Goal: Task Accomplishment & Management: Manage account settings

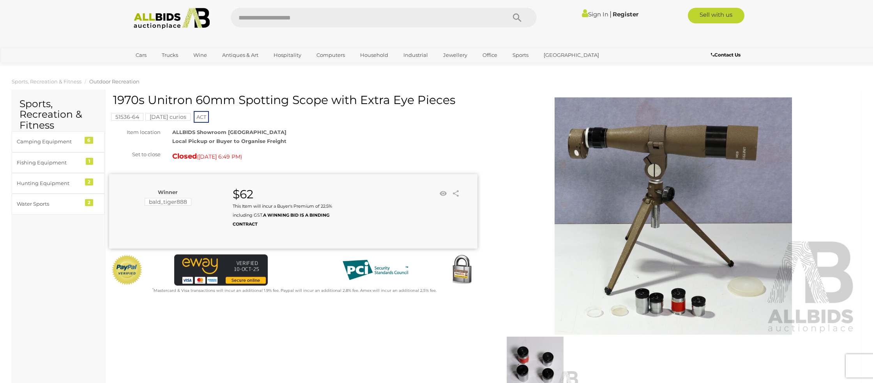
click at [587, 12] on link "Sign In" at bounding box center [595, 14] width 27 height 7
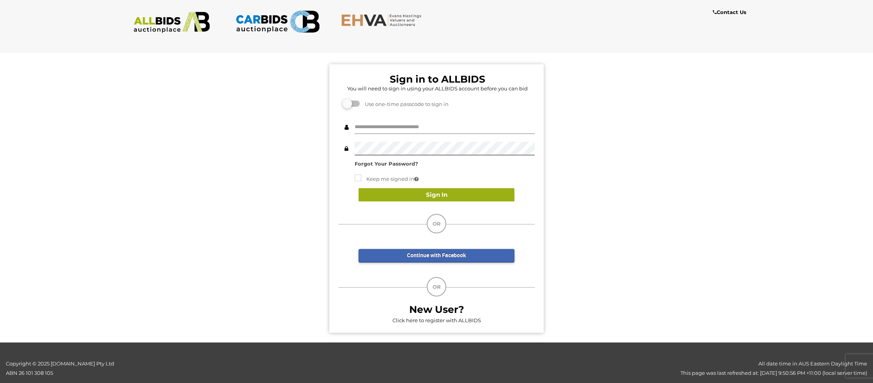
type input "**********"
click at [416, 192] on button "Sign In" at bounding box center [437, 195] width 156 height 14
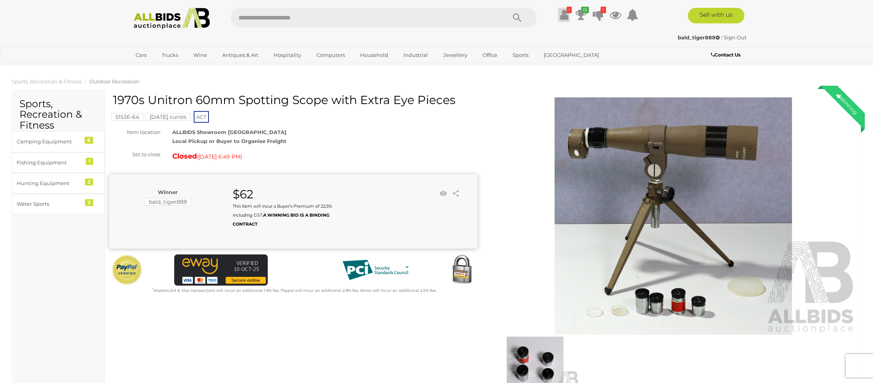
click at [564, 13] on icon at bounding box center [564, 15] width 8 height 14
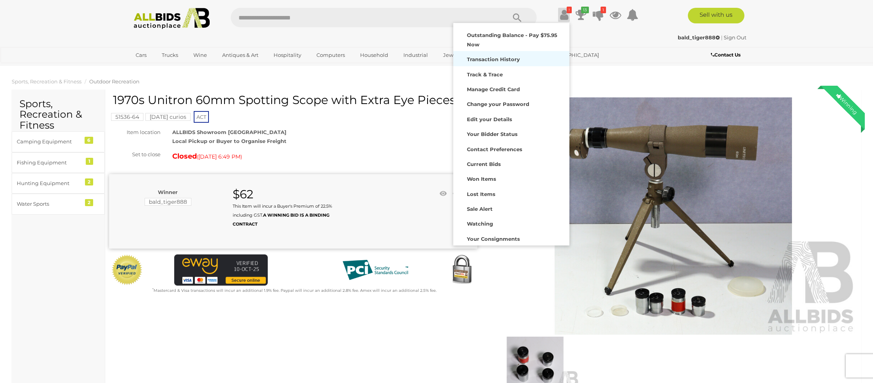
click at [496, 60] on strong "Transaction History" at bounding box center [493, 59] width 53 height 6
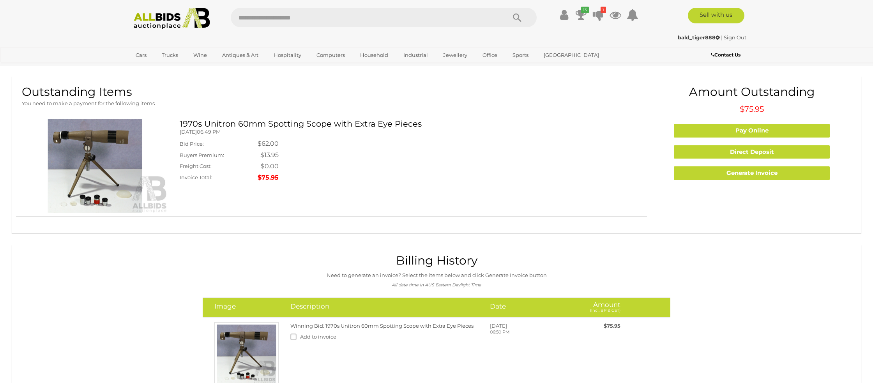
scroll to position [0, 0]
click at [582, 14] on icon at bounding box center [581, 15] width 11 height 14
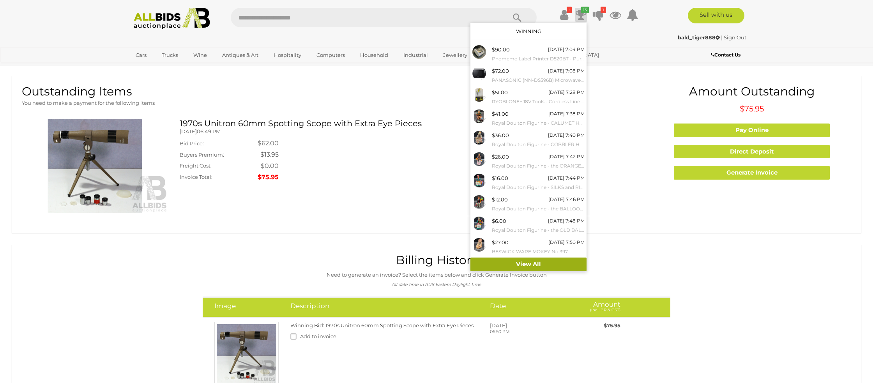
click at [523, 264] on link "View All" at bounding box center [529, 265] width 116 height 14
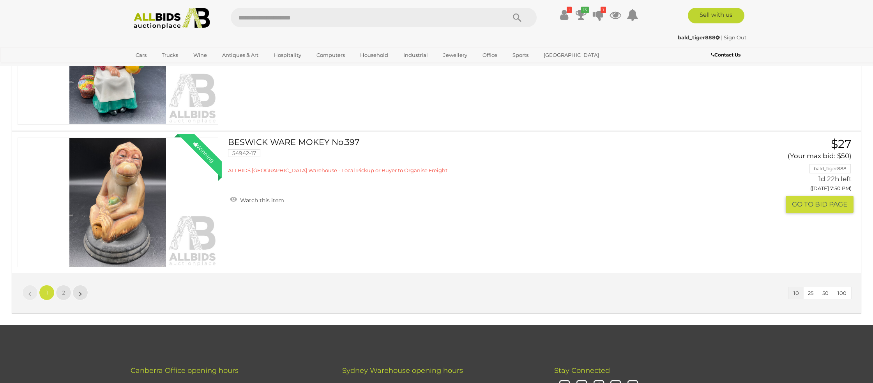
scroll to position [1316, 0]
click at [64, 294] on span "2" at bounding box center [63, 292] width 3 height 7
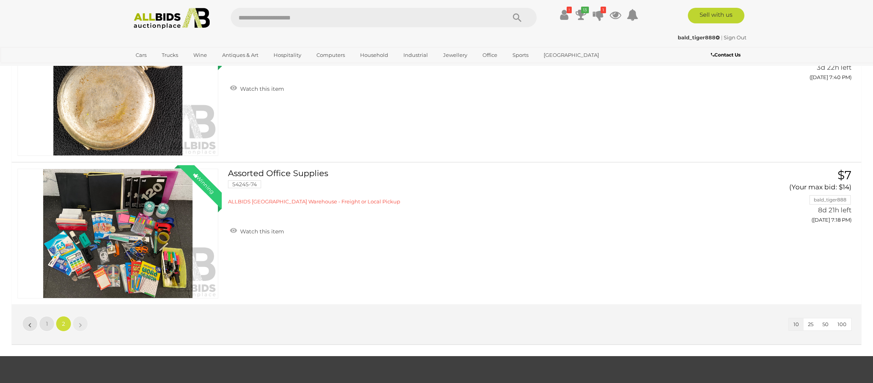
scroll to position [0, 0]
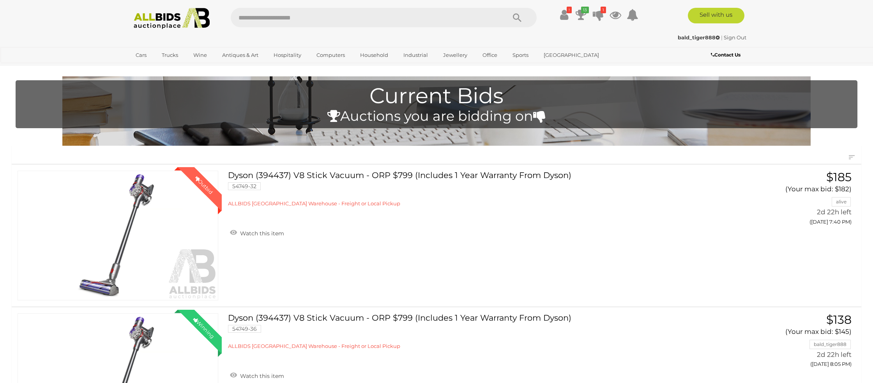
click at [734, 35] on link "Sign Out" at bounding box center [735, 37] width 23 height 6
